Goal: Task Accomplishment & Management: Manage account settings

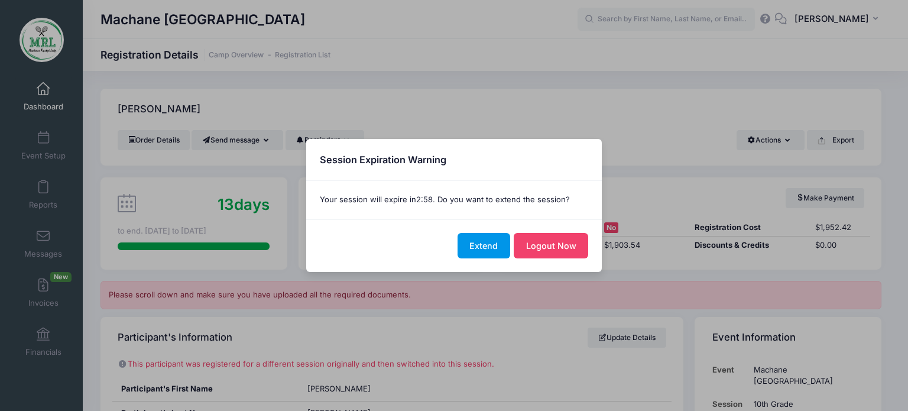
click at [483, 251] on button "Extend" at bounding box center [483, 245] width 53 height 25
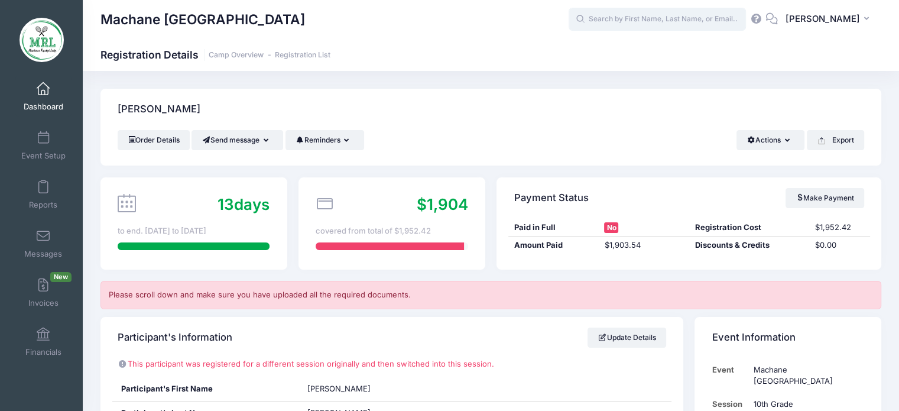
click at [696, 20] on input "text" at bounding box center [656, 20] width 177 height 24
type input "k"
click at [43, 92] on span at bounding box center [43, 89] width 0 height 13
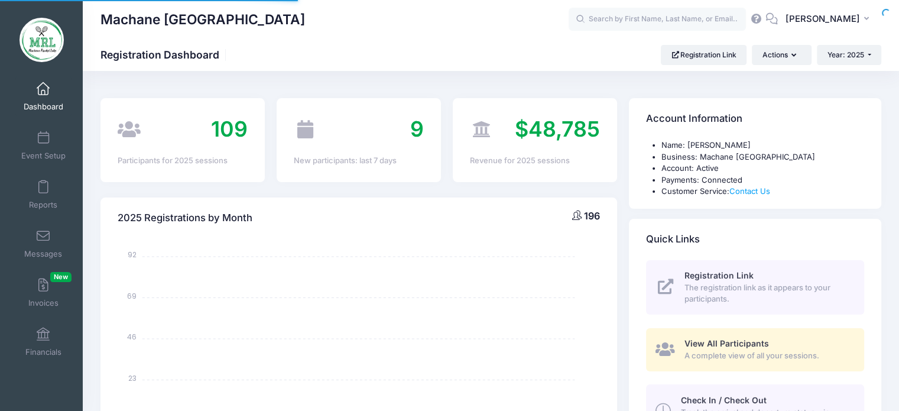
select select
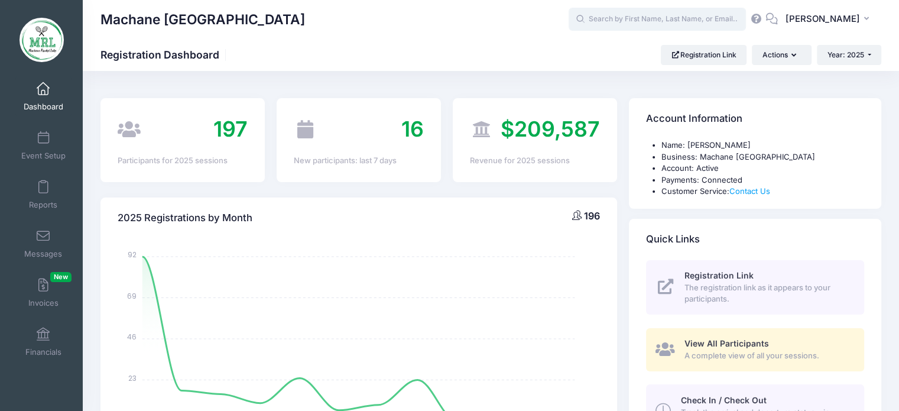
click at [642, 22] on input "text" at bounding box center [656, 20] width 177 height 24
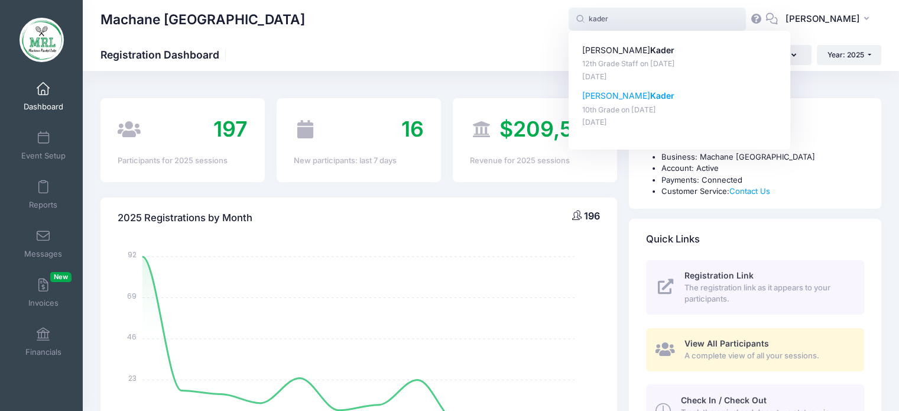
click at [594, 96] on p "[PERSON_NAME]" at bounding box center [679, 96] width 195 height 12
type input "[PERSON_NAME] (10th Grade, [DATE])"
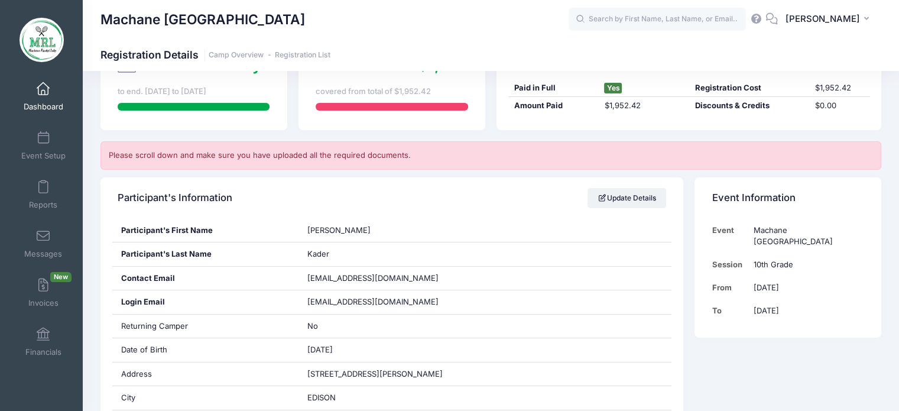
scroll to position [142, 0]
